Goal: Find specific page/section: Find specific page/section

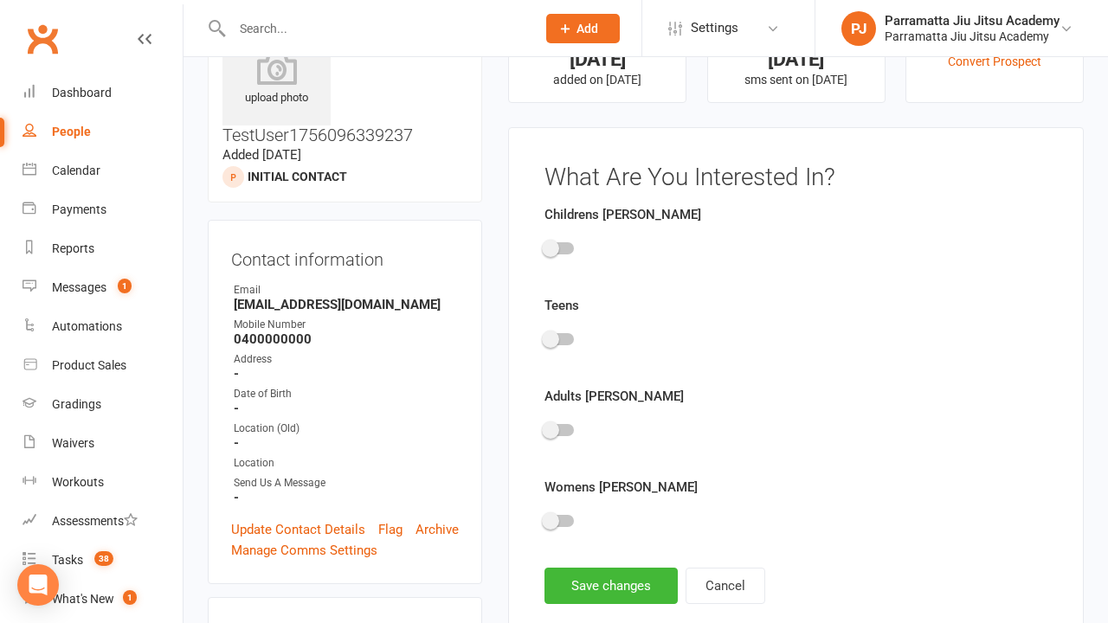
scroll to position [119, 0]
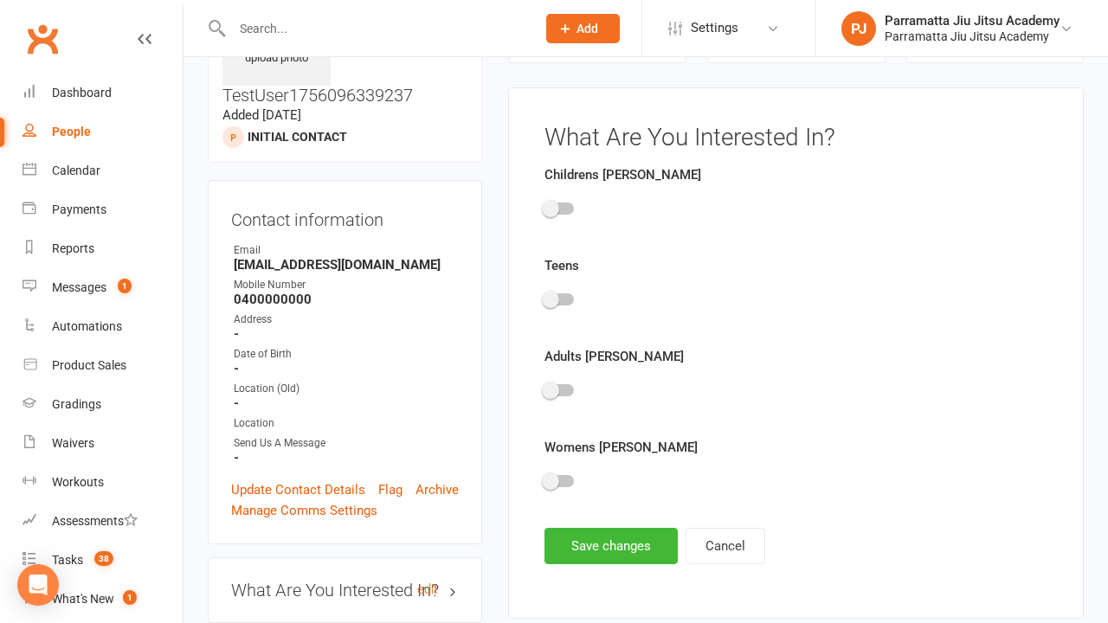
scroll to position [119, 0]
